Goal: Information Seeking & Learning: Learn about a topic

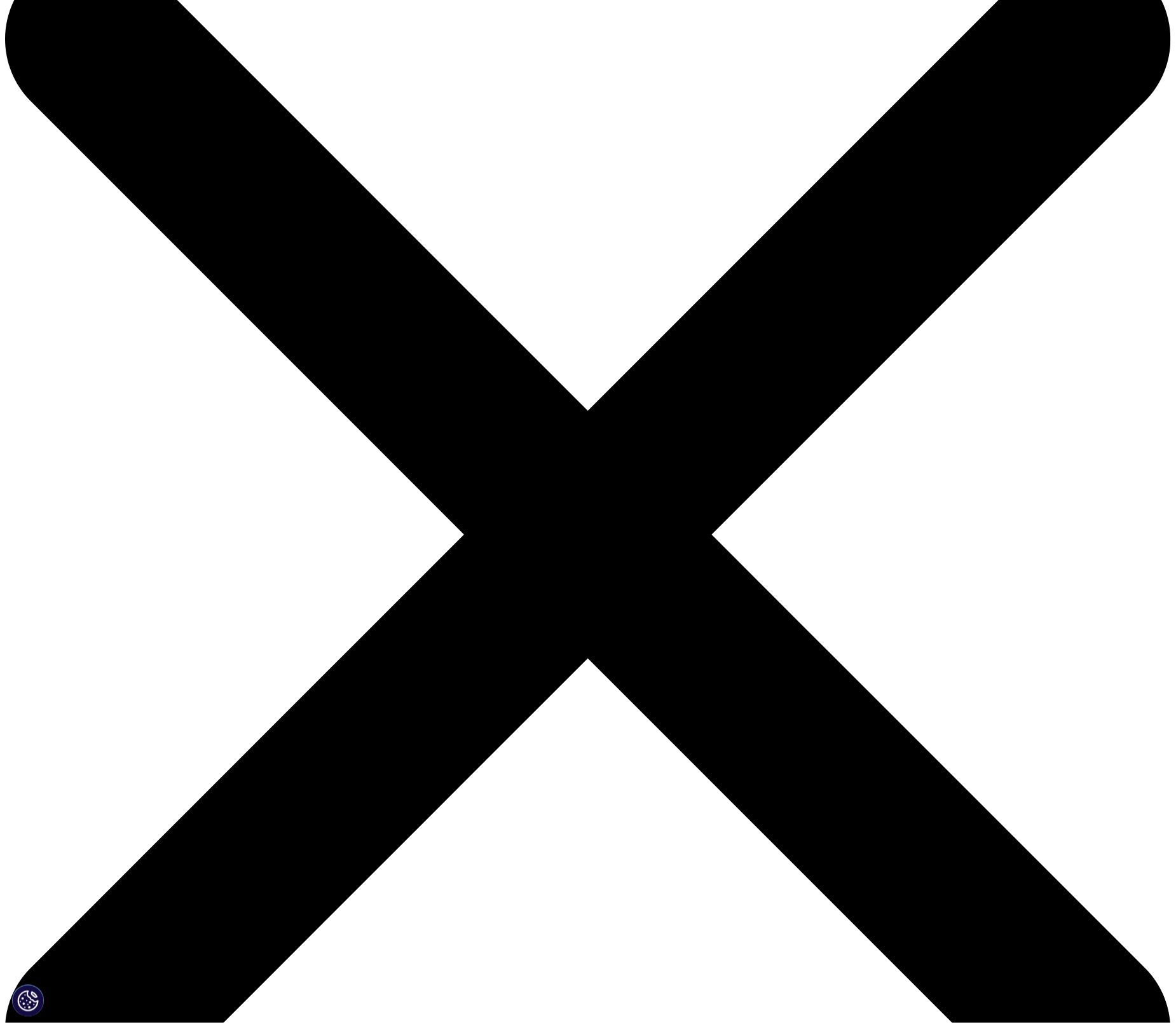
scroll to position [108, 0]
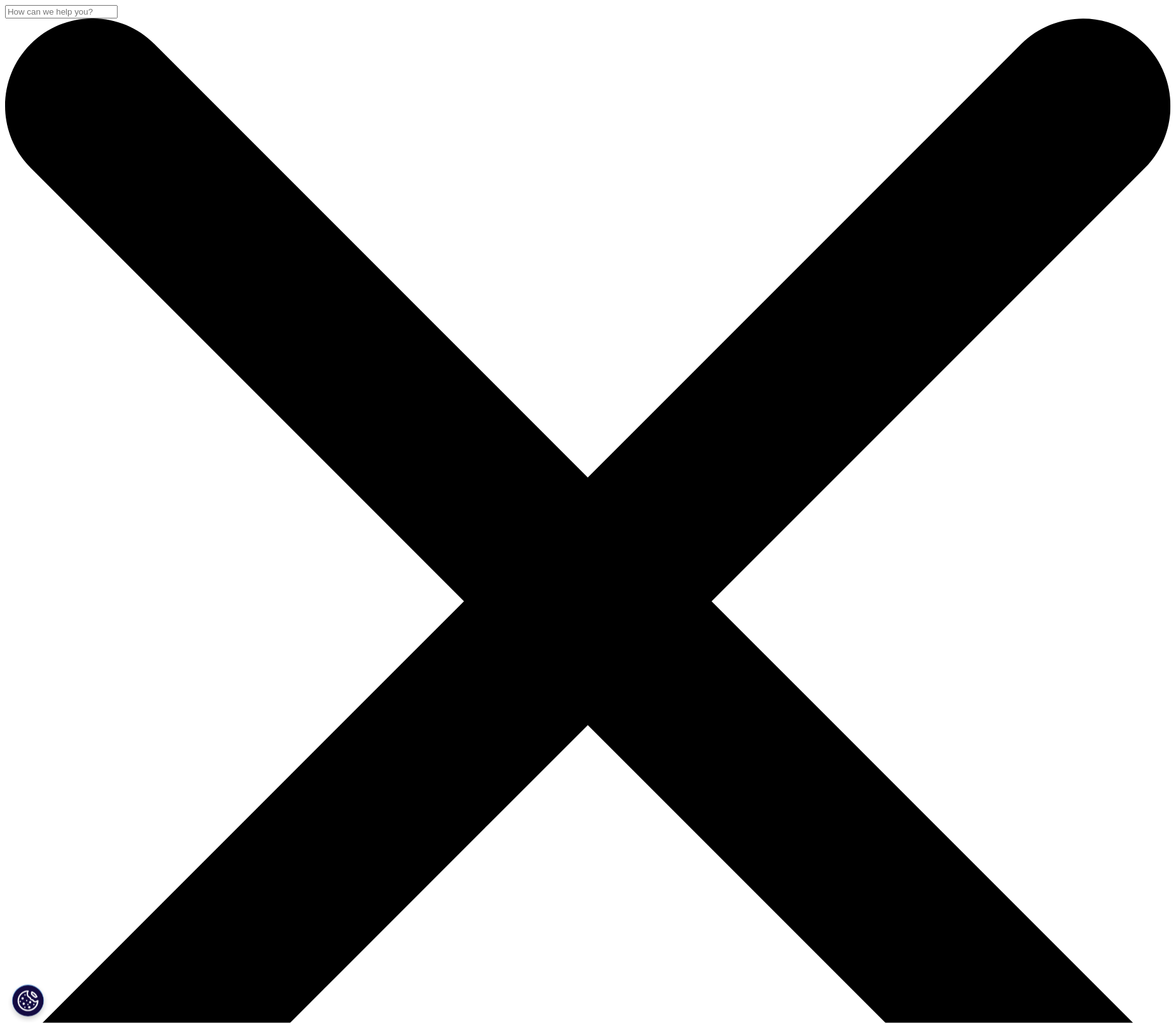
scroll to position [108, 0]
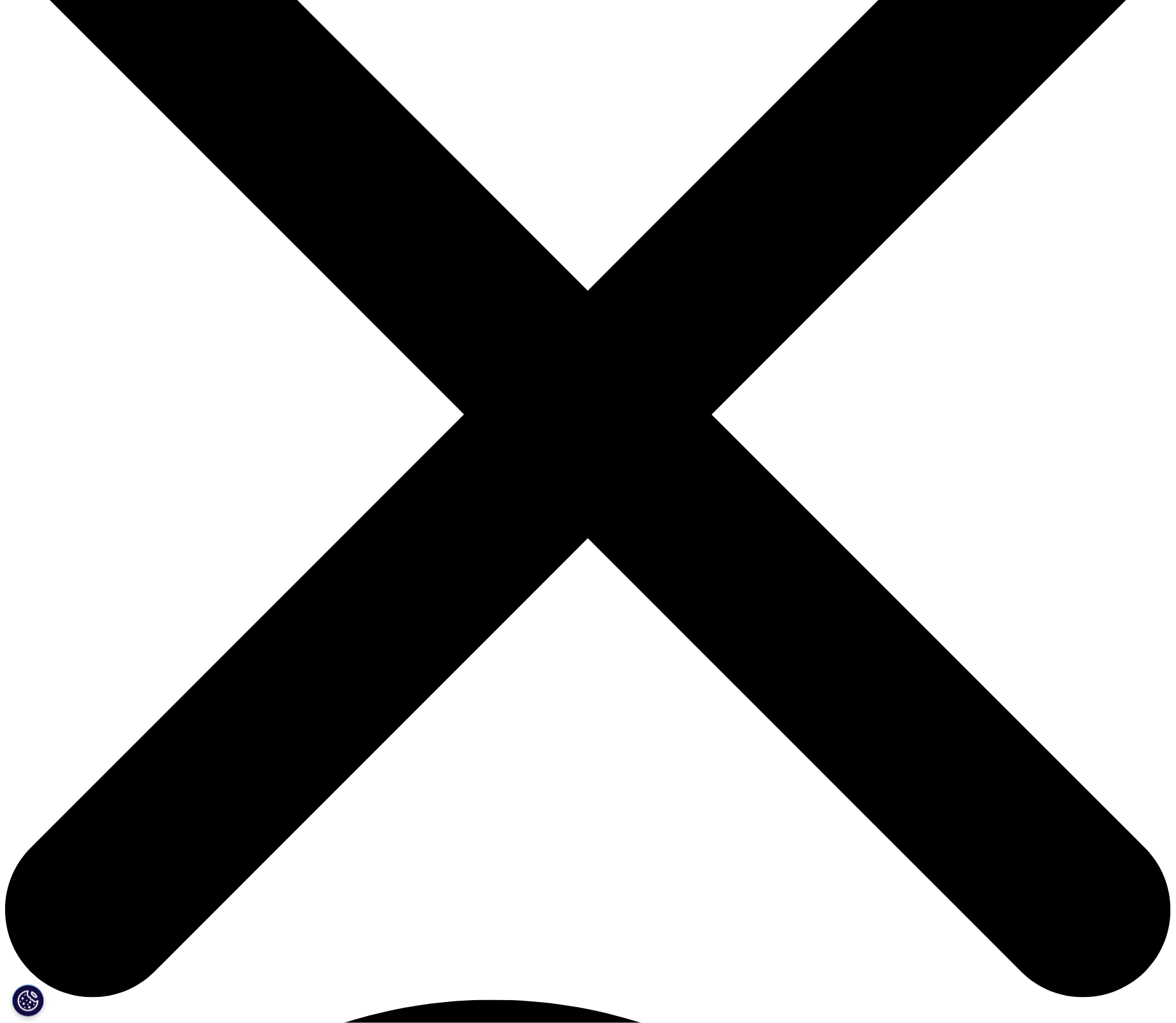
scroll to position [197, 0]
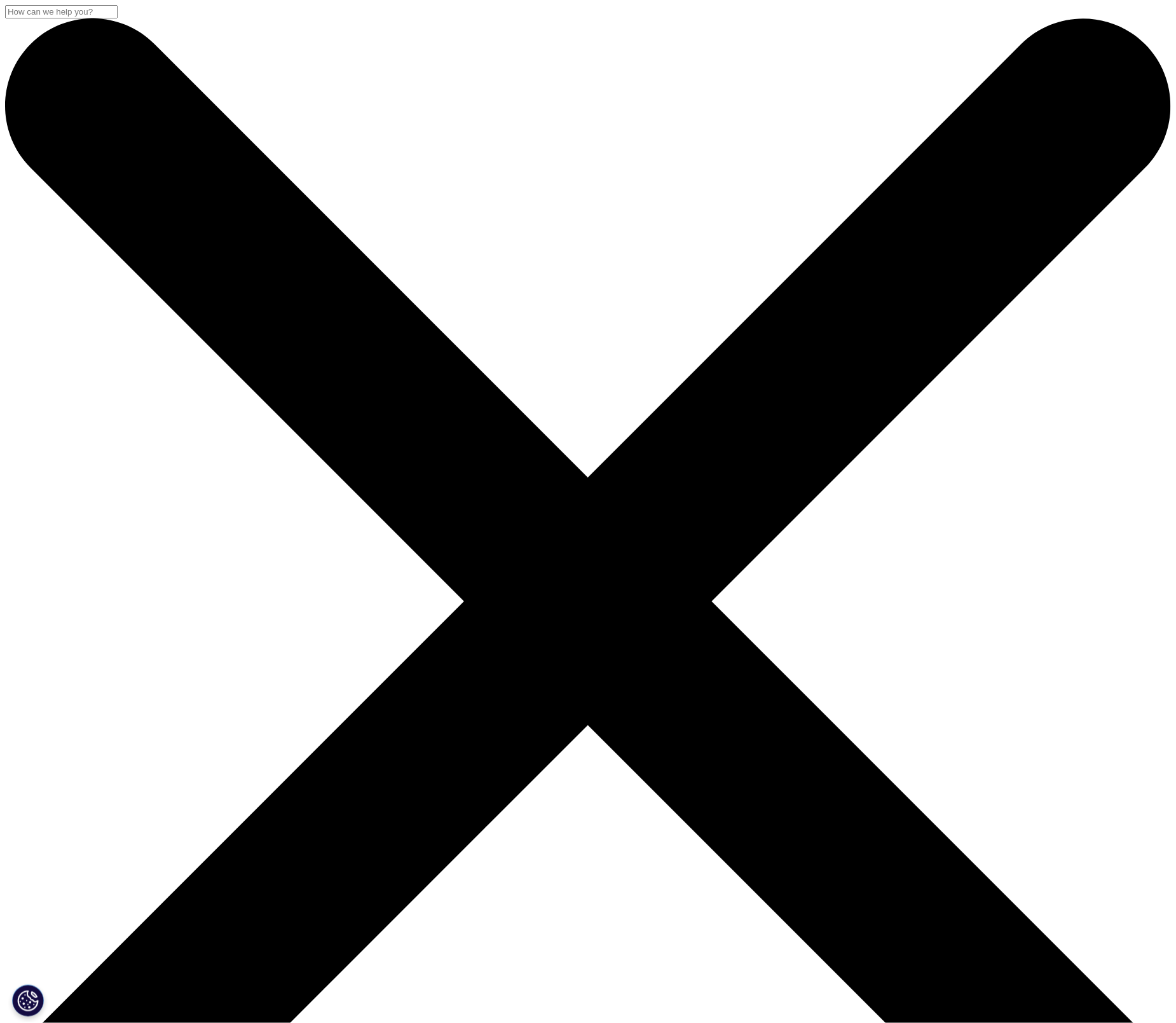
scroll to position [631, 750]
